Goal: Task Accomplishment & Management: Manage account settings

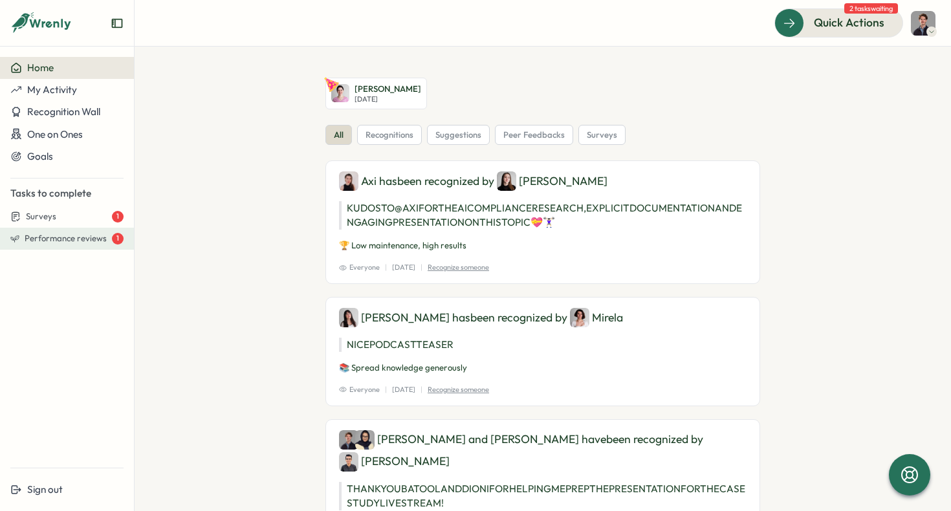
click at [62, 237] on span "Performance reviews" at bounding box center [66, 239] width 82 height 12
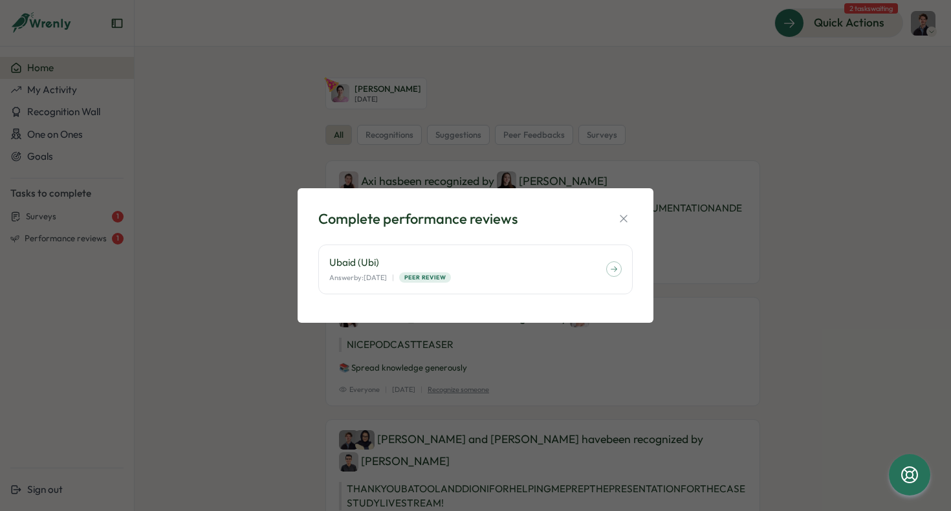
click at [53, 223] on div "Complete performance reviews Ubaid (Ubi) Answer by: [DATE] | Peer Review" at bounding box center [475, 255] width 951 height 511
click at [627, 213] on icon "button" at bounding box center [623, 218] width 13 height 13
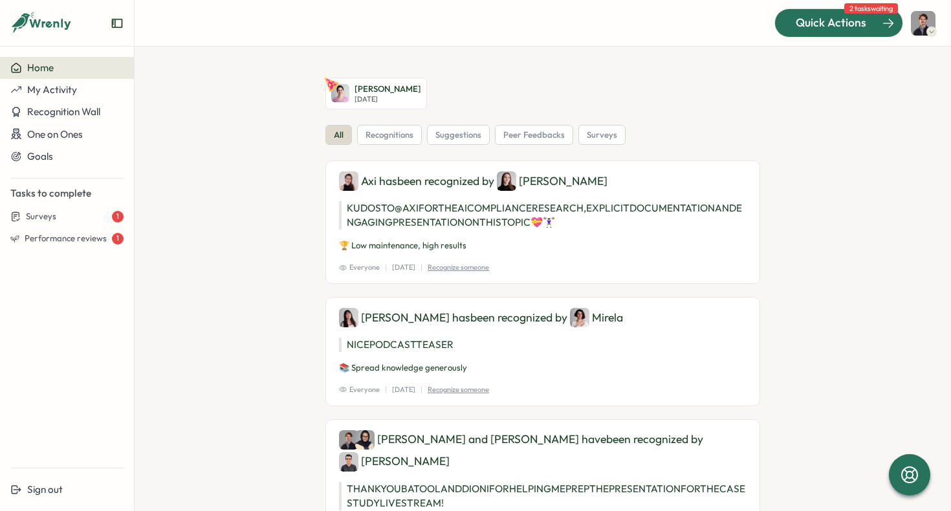
click at [851, 26] on span "Quick Actions" at bounding box center [831, 22] width 71 height 17
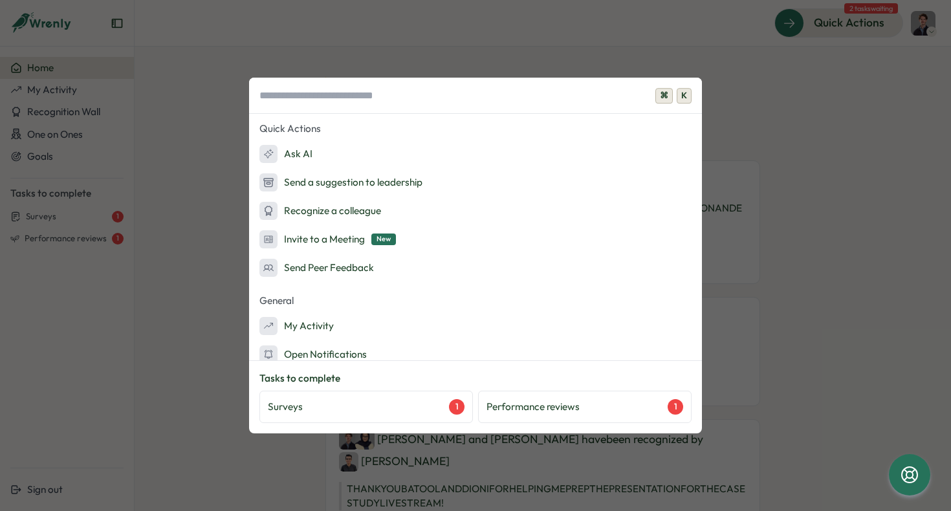
click at [201, 244] on div "⌘ K Quick Actions Ask AI Send a suggestion to leadership Recognize a colleague …" at bounding box center [475, 255] width 951 height 511
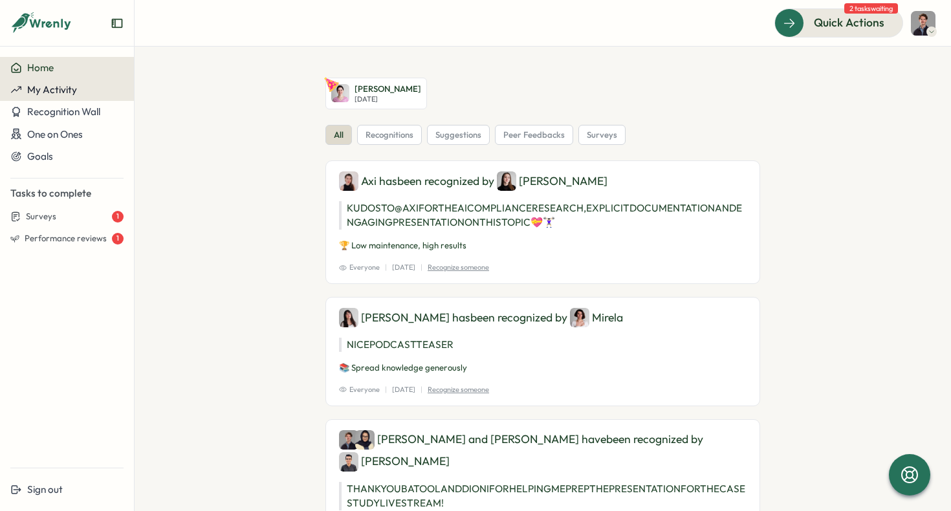
click at [72, 93] on span "My Activity" at bounding box center [52, 89] width 50 height 12
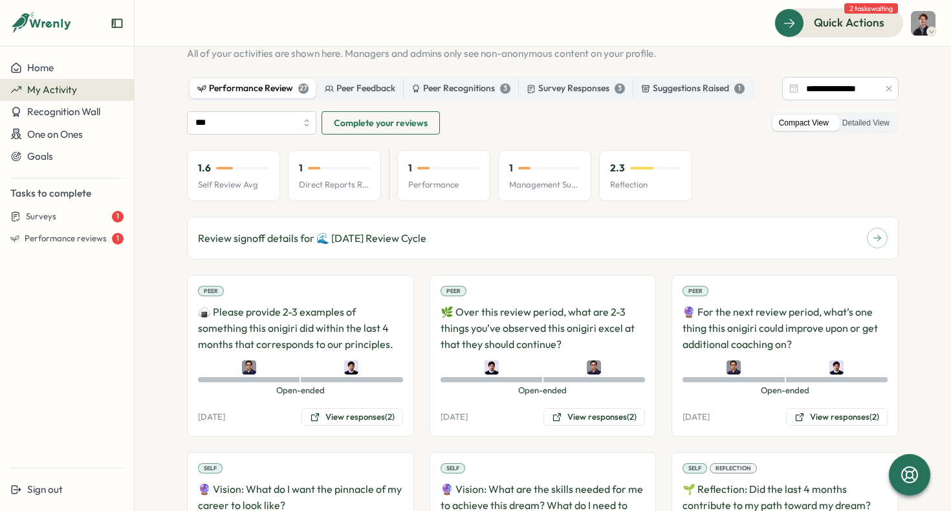
scroll to position [14, 0]
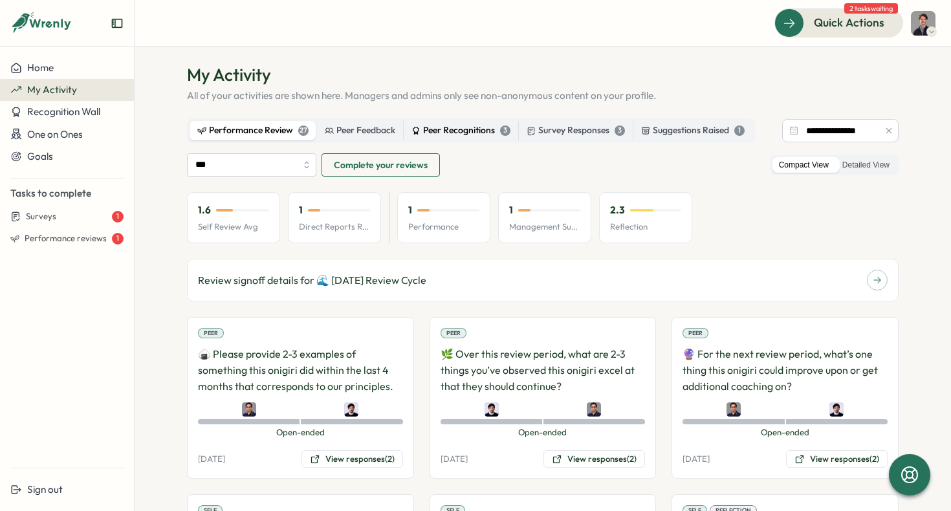
click at [464, 130] on div "Peer Recognitions 3" at bounding box center [460, 131] width 99 height 14
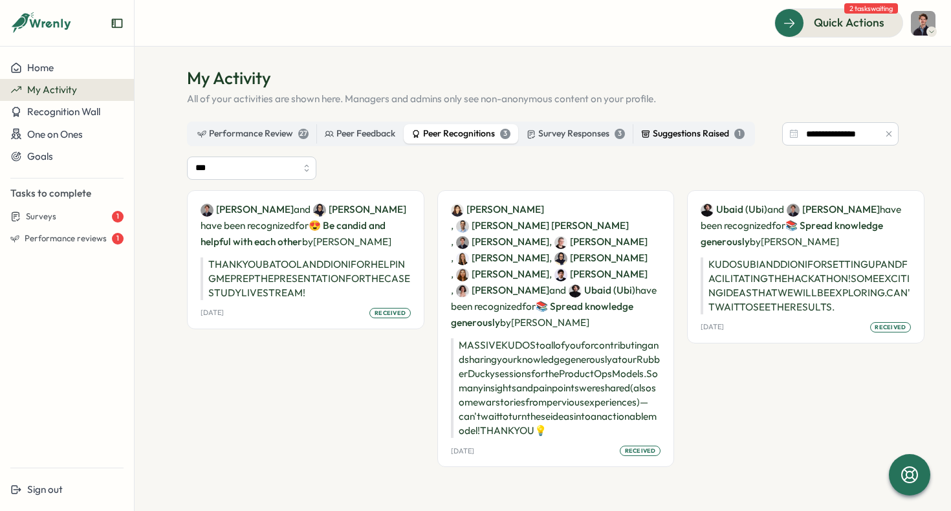
click at [659, 129] on div "Suggestions Raised 1" at bounding box center [693, 134] width 104 height 14
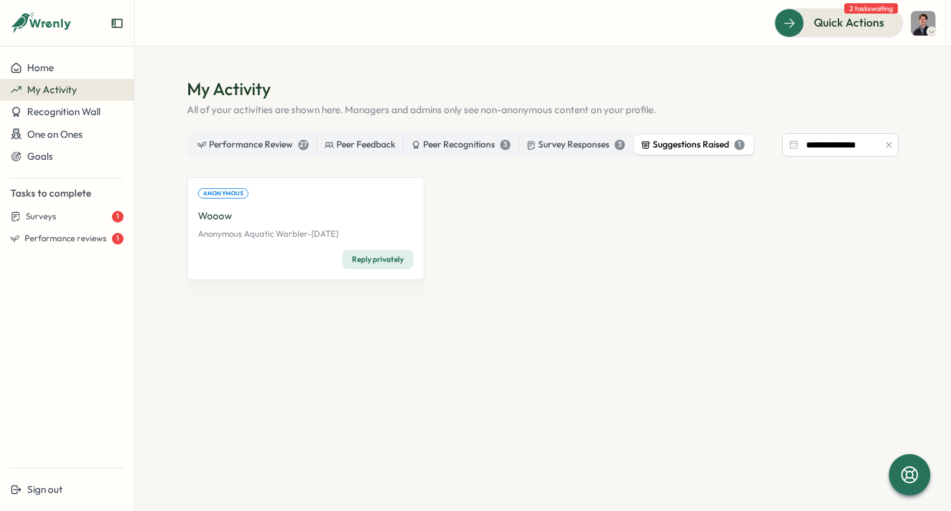
scroll to position [0, 0]
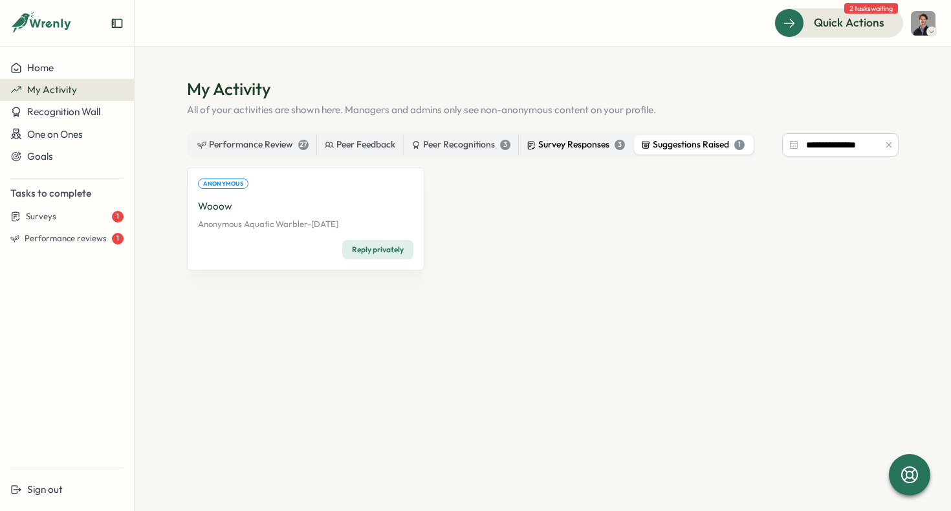
click at [578, 147] on div "Survey Responses 3" at bounding box center [576, 145] width 98 height 14
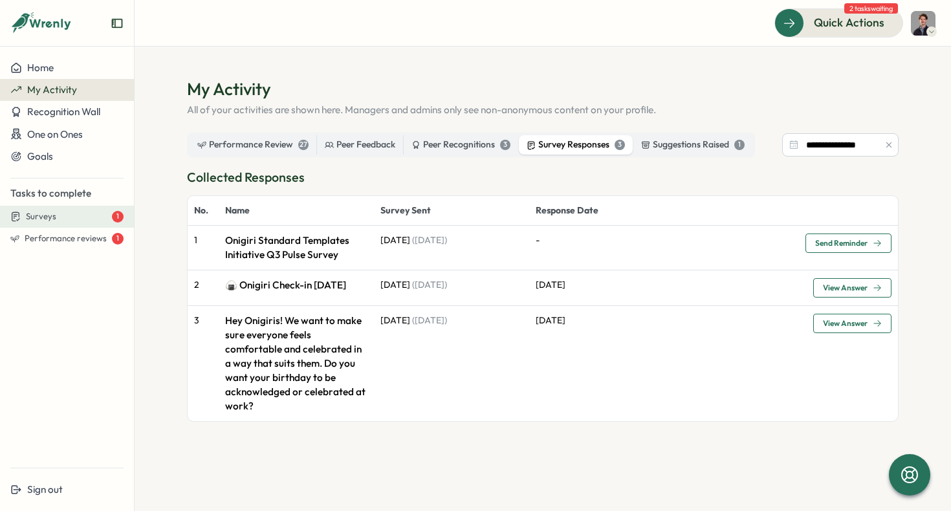
click at [69, 215] on div "Surveys 1" at bounding box center [75, 217] width 98 height 12
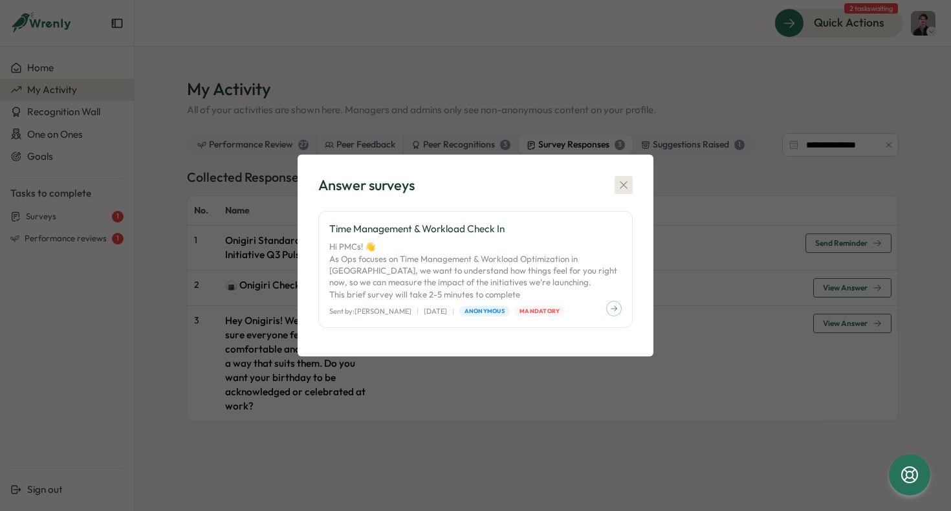
click at [622, 191] on icon "button" at bounding box center [623, 185] width 13 height 13
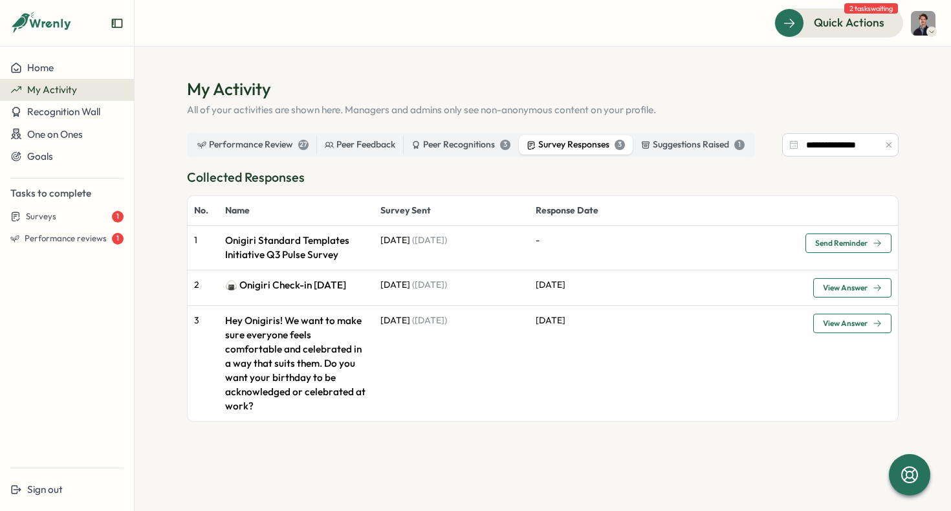
click at [122, 22] on icon "Expand sidebar" at bounding box center [117, 23] width 10 height 9
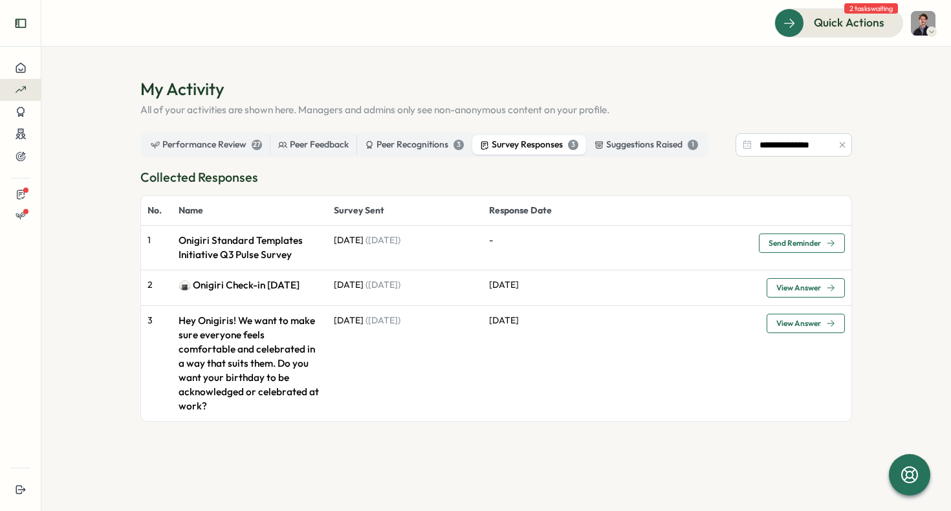
click at [24, 25] on icon "Expand sidebar" at bounding box center [20, 23] width 13 height 13
